Goal: Check status: Check status

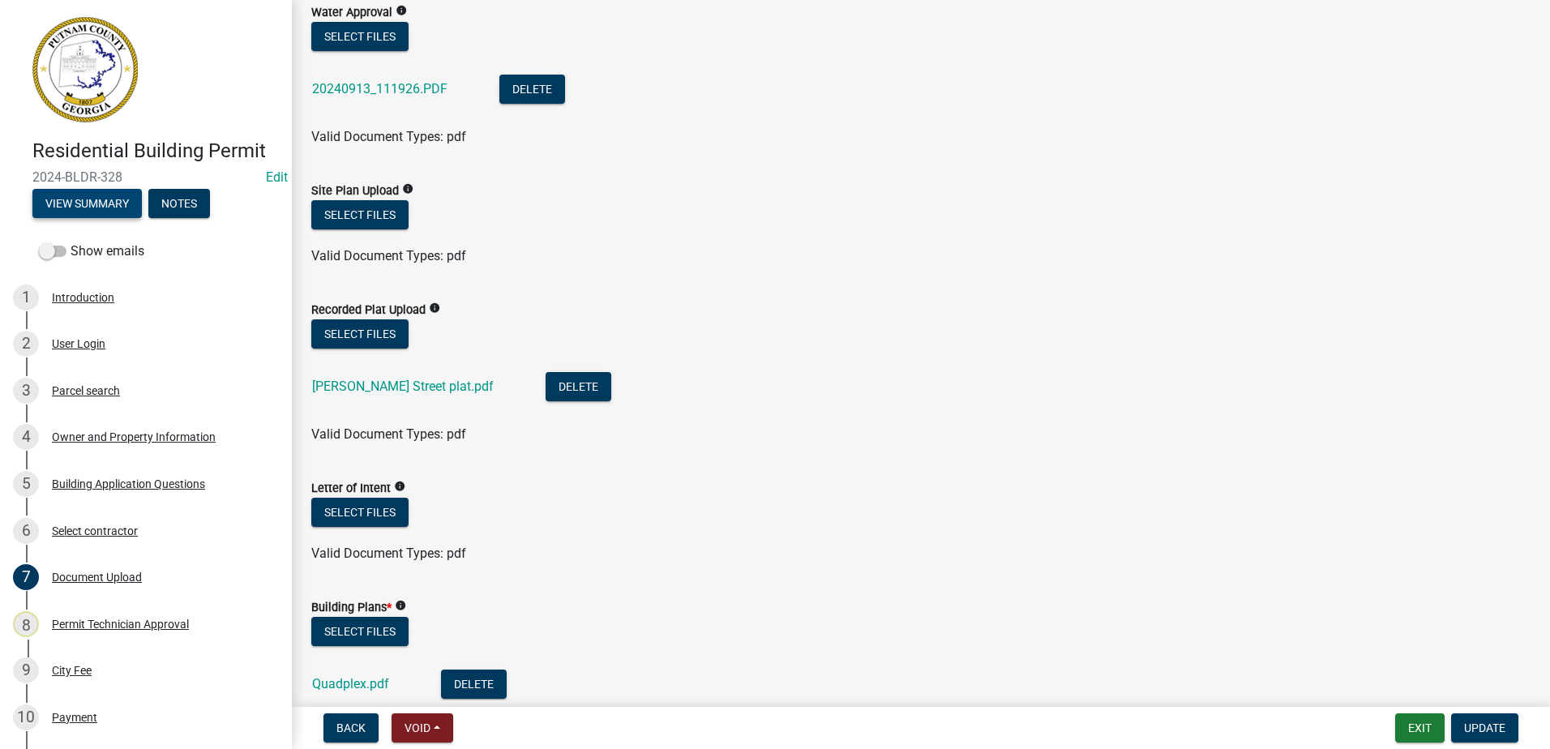
click at [92, 212] on button "View Summary" at bounding box center [86, 203] width 109 height 29
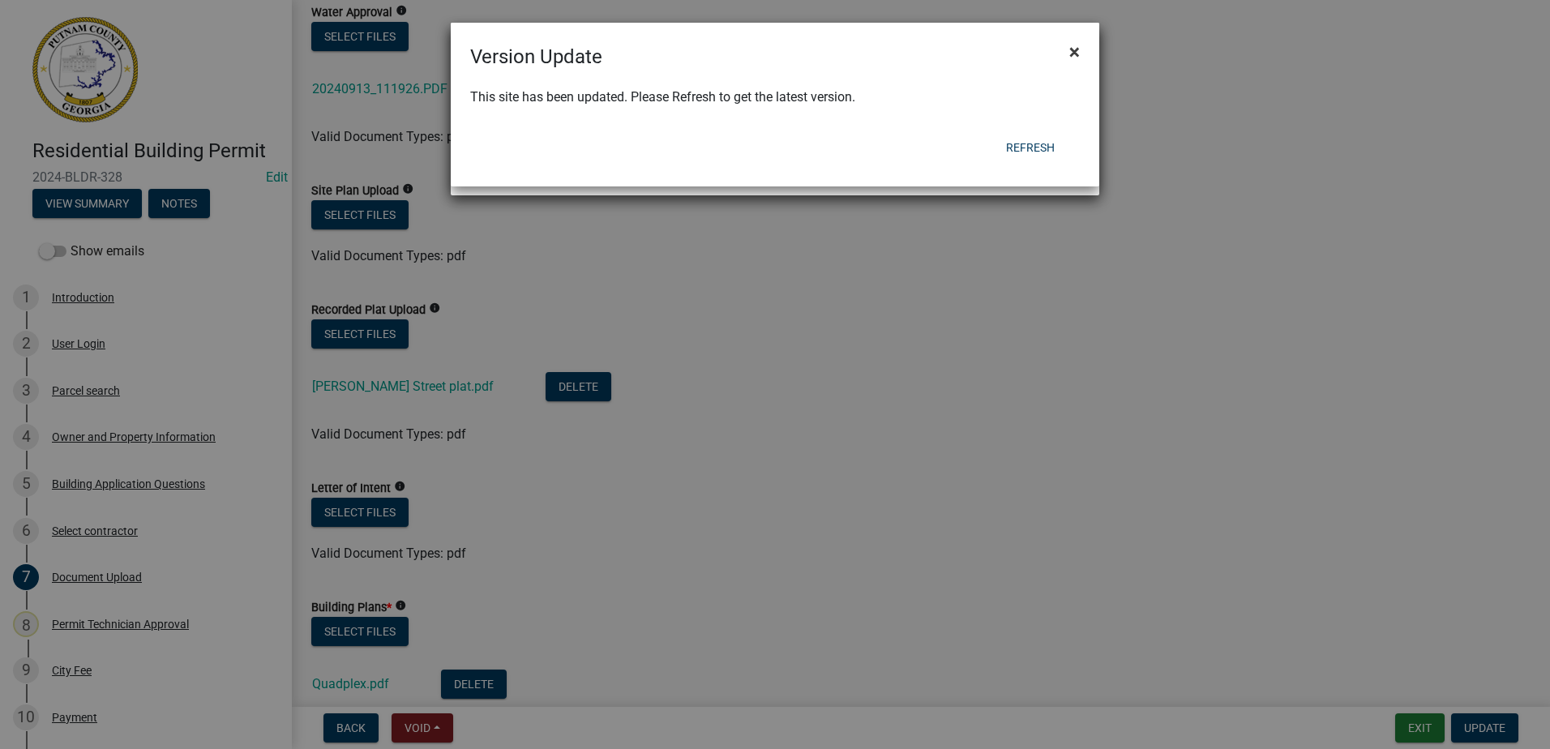
click at [1074, 49] on span "×" at bounding box center [1074, 52] width 11 height 23
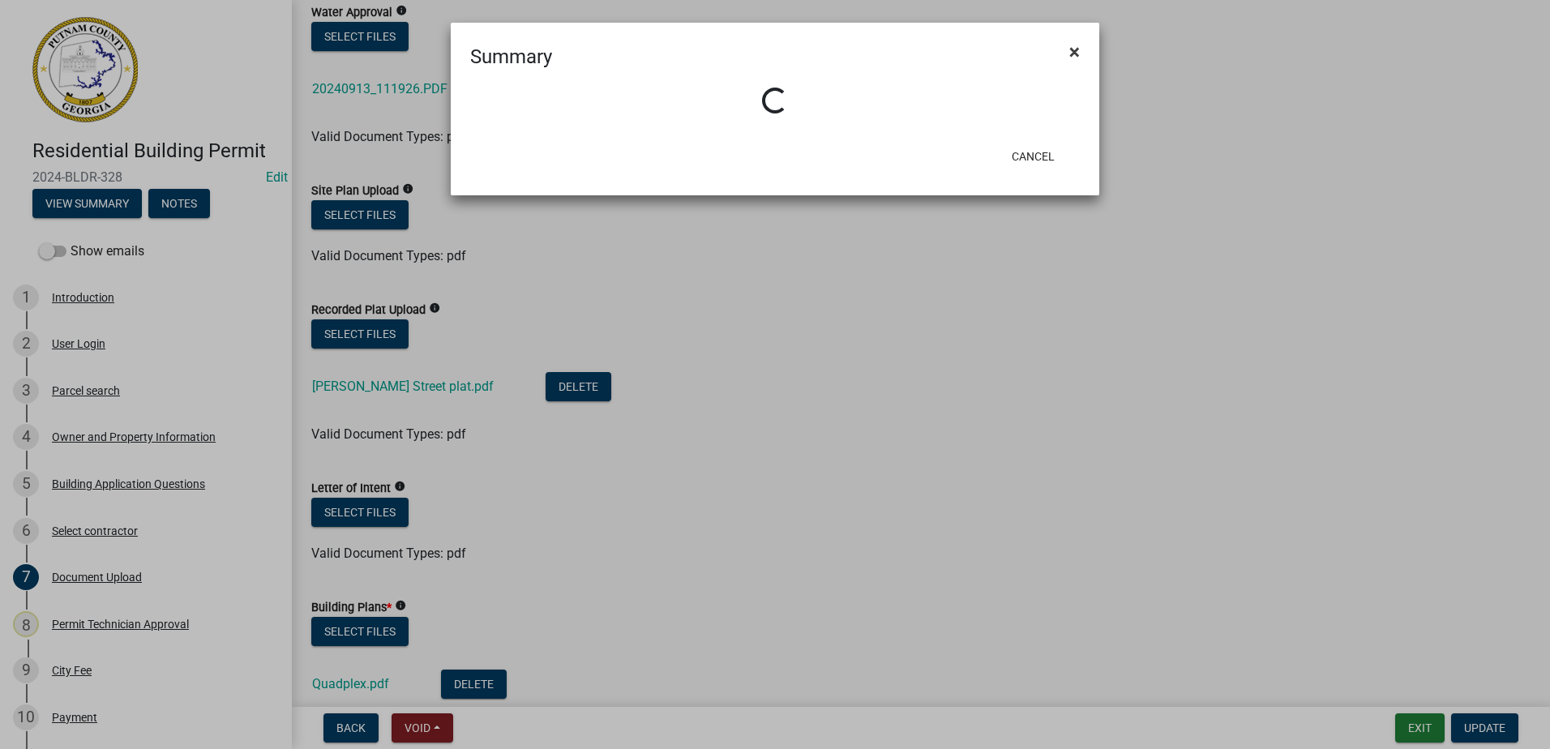
click at [1075, 51] on span "×" at bounding box center [1074, 52] width 11 height 23
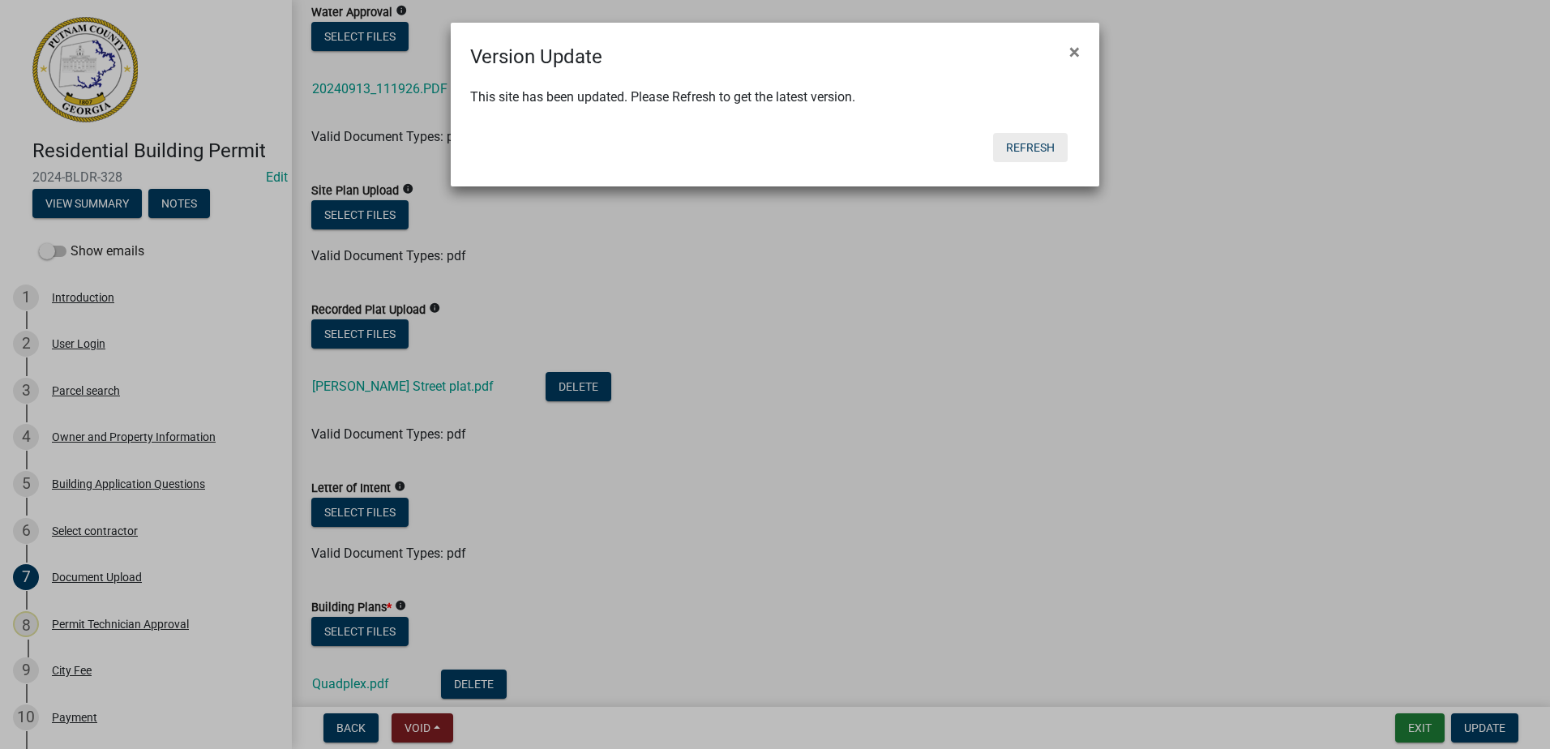
click at [1029, 145] on button "Refresh" at bounding box center [1030, 147] width 75 height 29
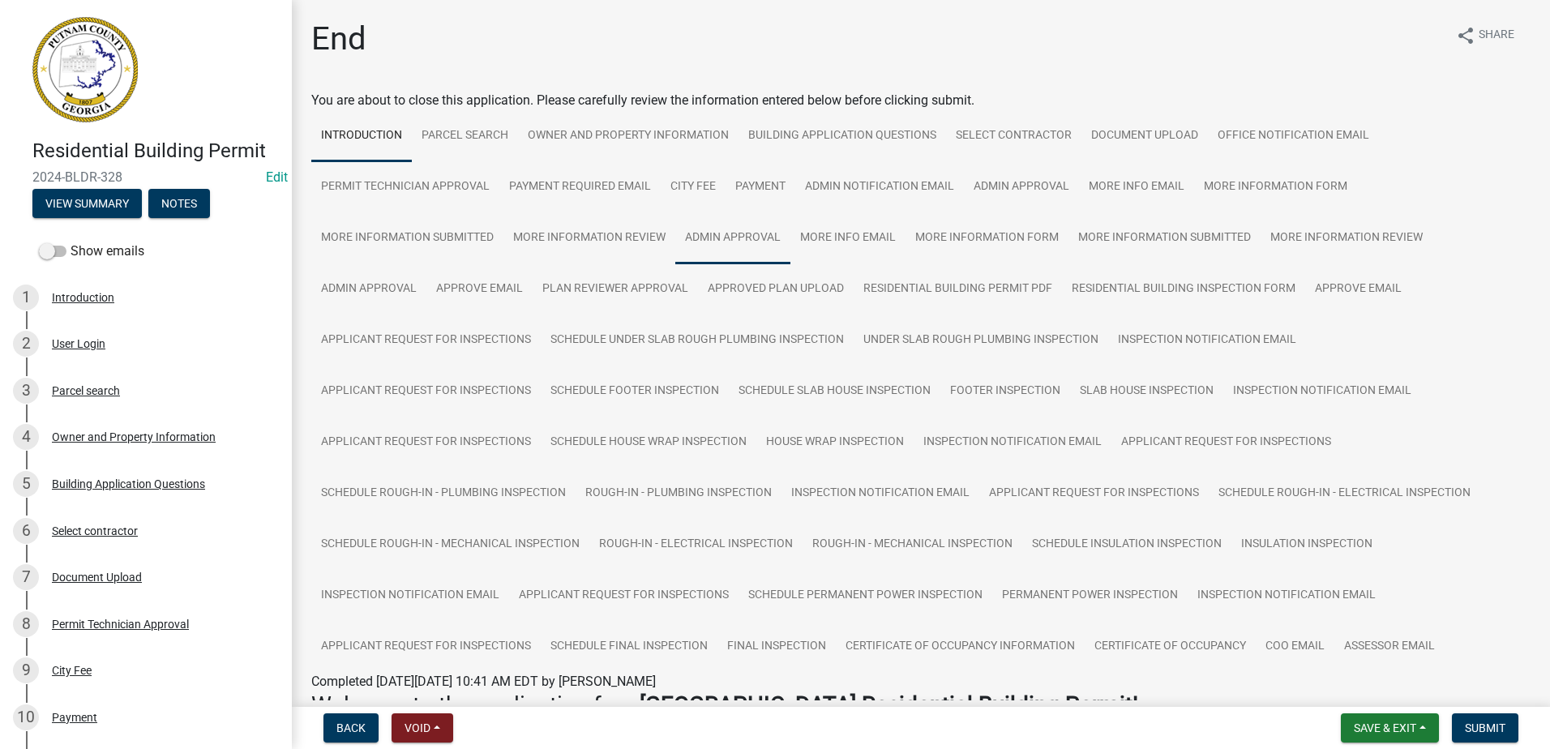
click at [742, 234] on link "Admin Approval" at bounding box center [732, 238] width 115 height 52
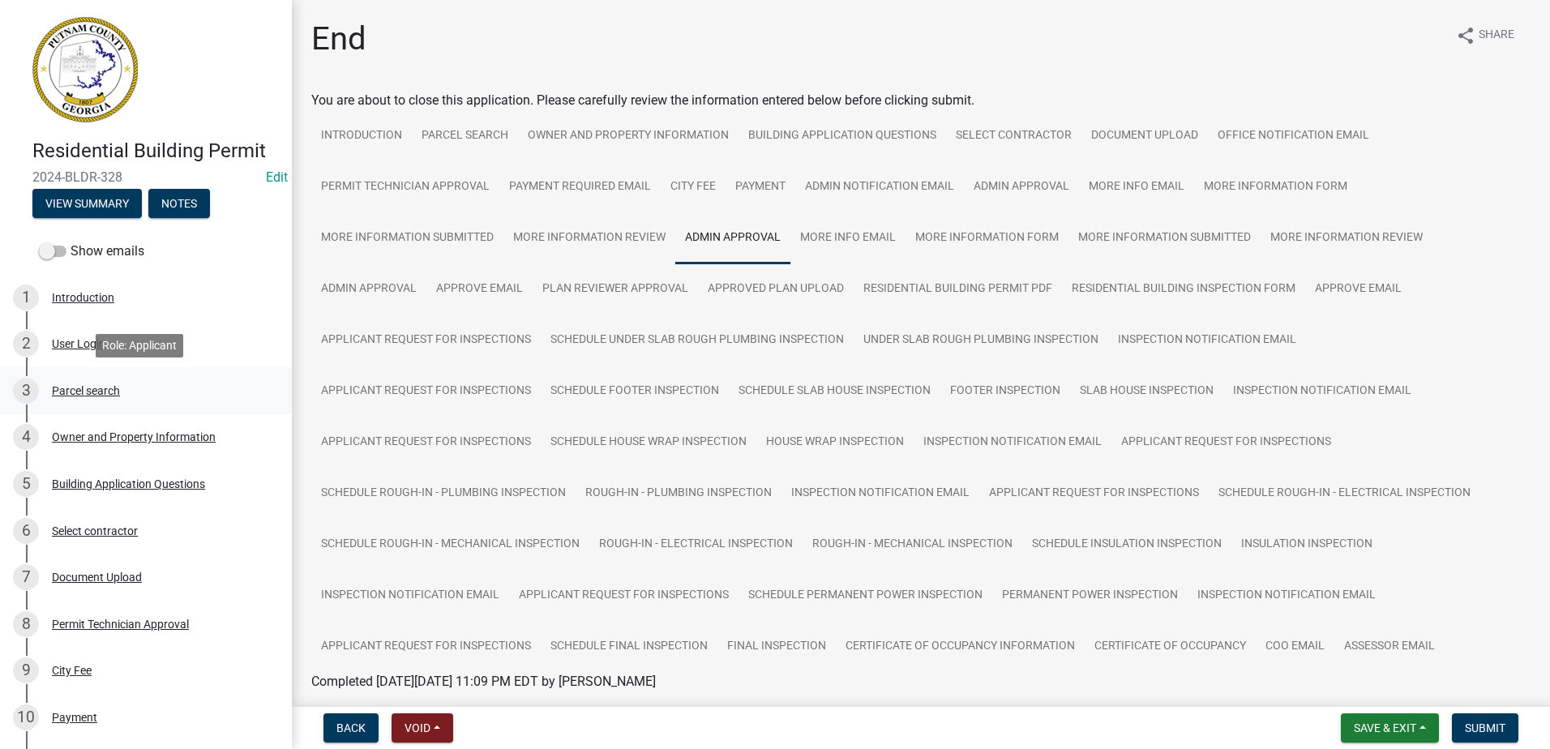
click at [73, 387] on div "Parcel search" at bounding box center [86, 390] width 68 height 11
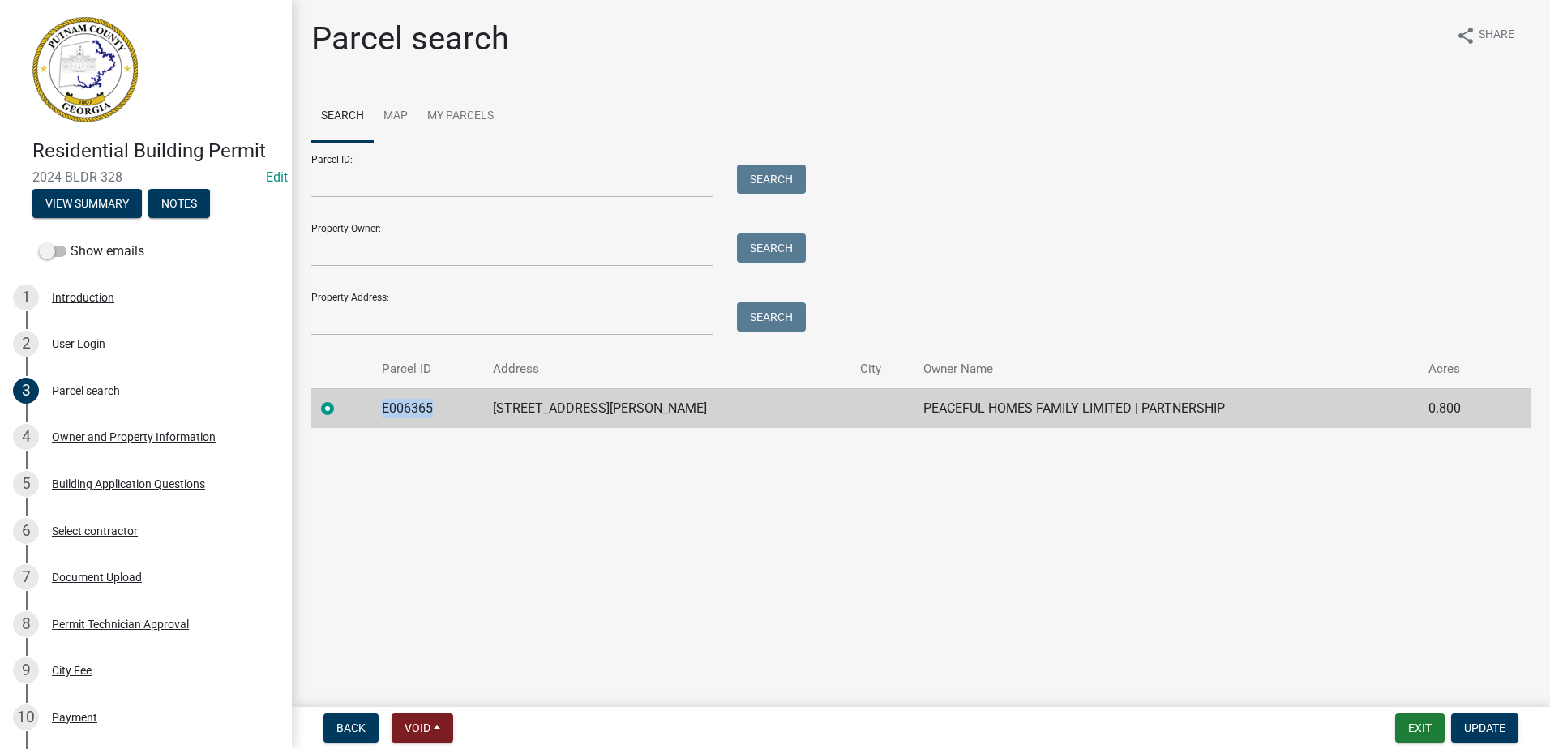
drag, startPoint x: 443, startPoint y: 406, endPoint x: 391, endPoint y: 400, distance: 53.1
click at [391, 400] on td "E006365" at bounding box center [427, 408] width 111 height 40
drag, startPoint x: 391, startPoint y: 400, endPoint x: 403, endPoint y: 403, distance: 12.6
copy td "E006365"
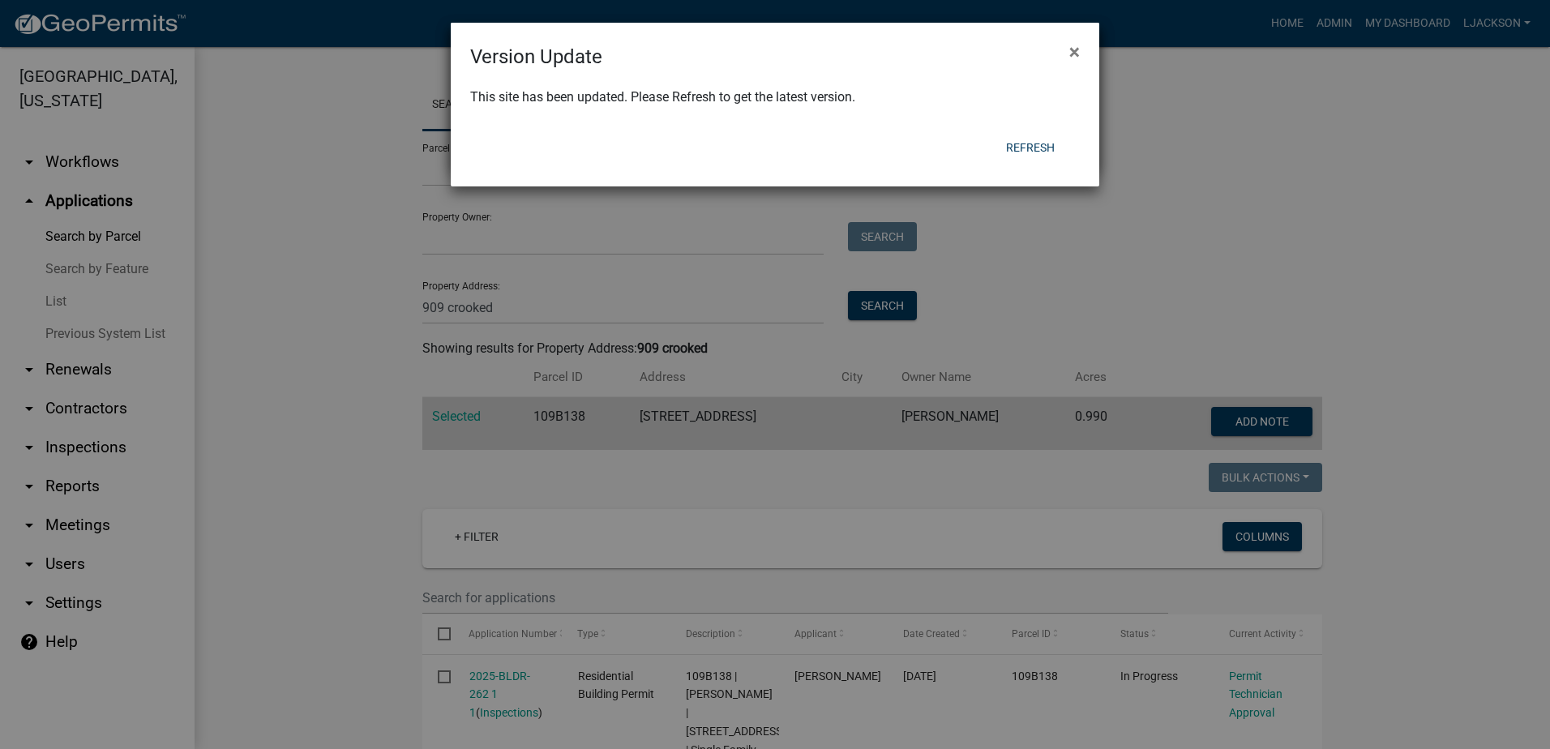
scroll to position [434, 0]
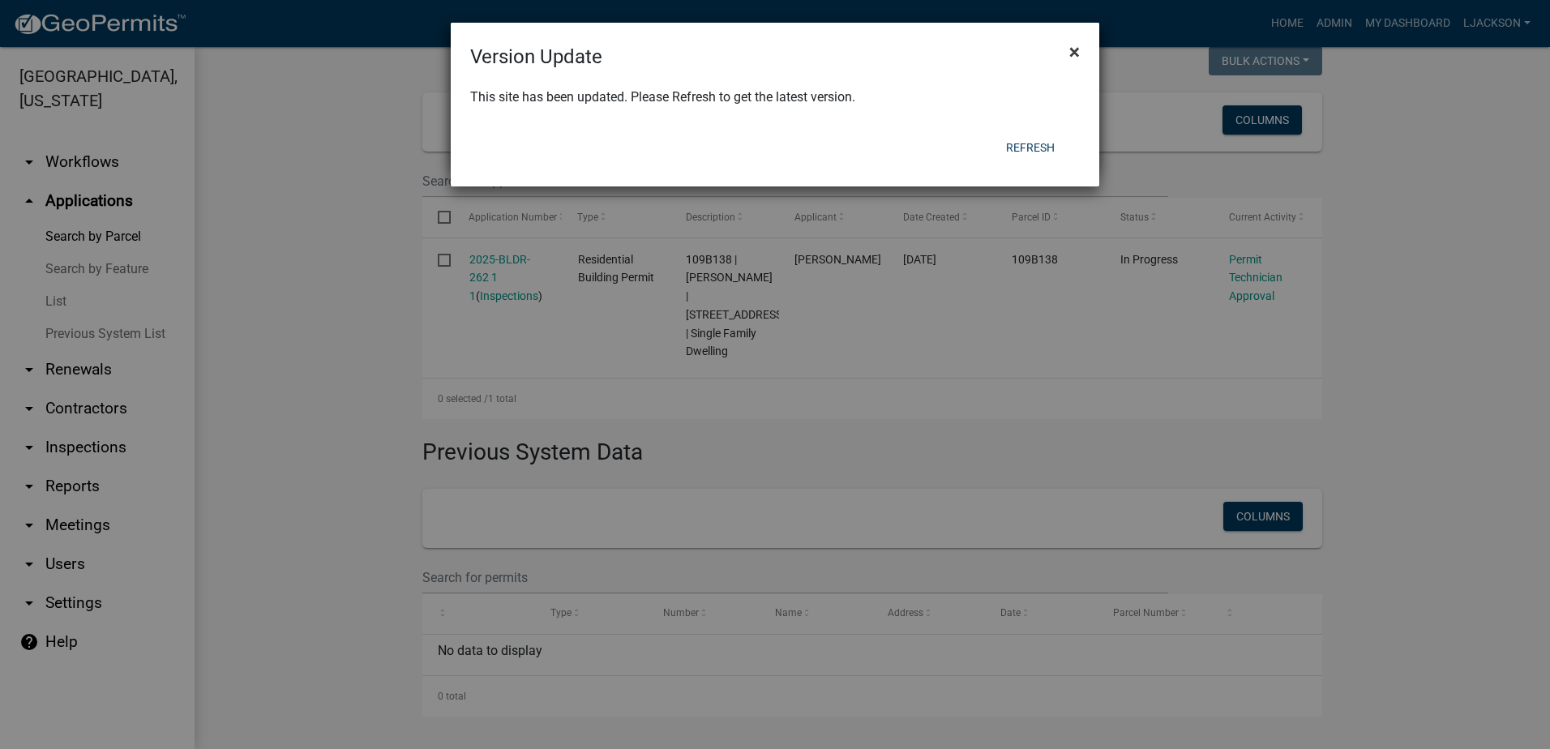
click at [1075, 55] on span "×" at bounding box center [1074, 52] width 11 height 23
